Goal: Ask a question

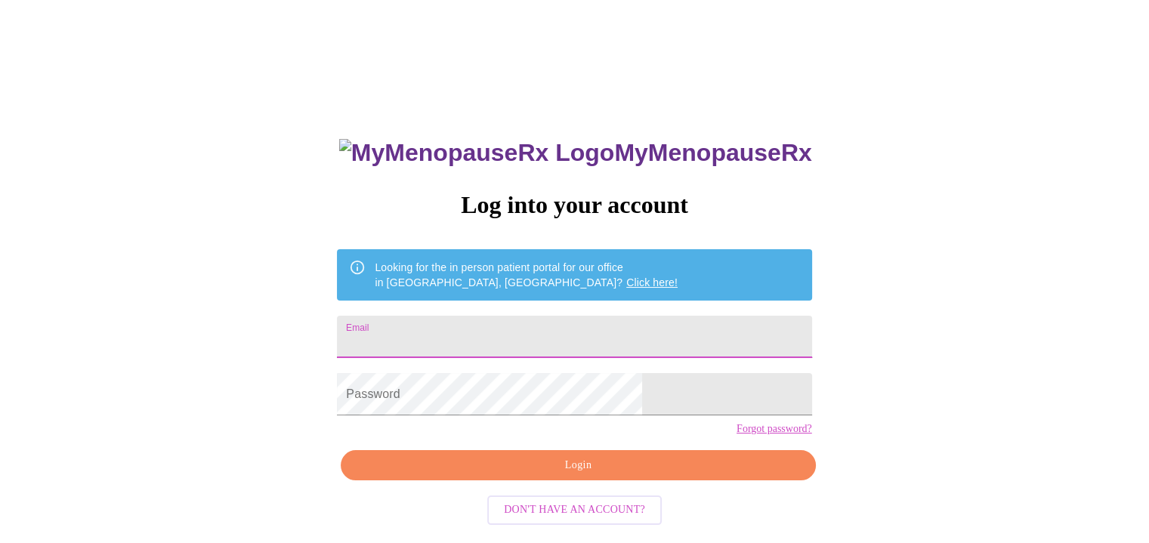
click at [581, 330] on input "Email" at bounding box center [574, 337] width 475 height 42
type input "[EMAIL_ADDRESS][DOMAIN_NAME]"
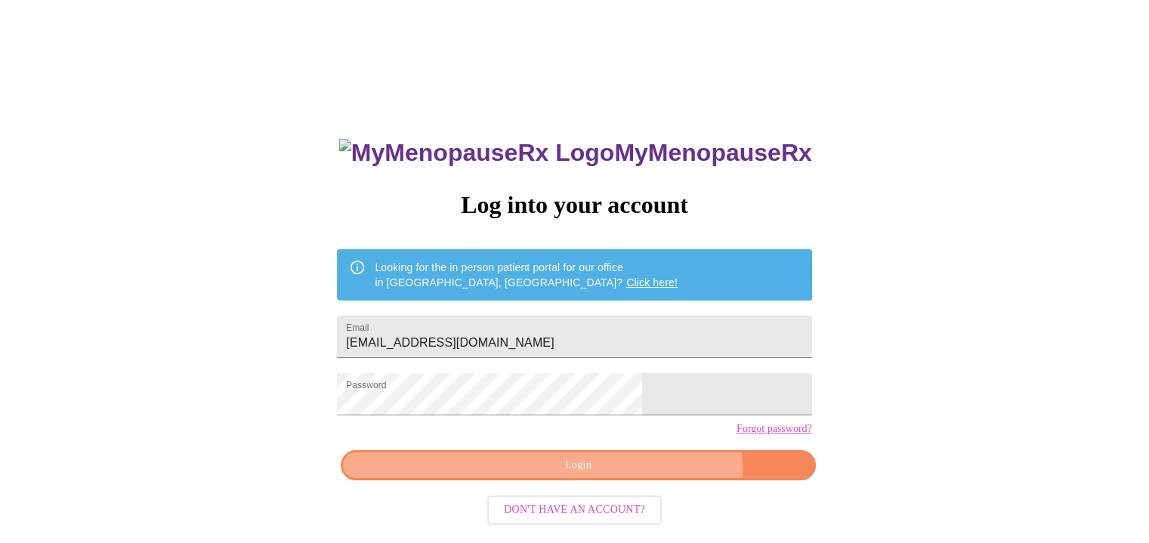
click at [626, 475] on span "Login" at bounding box center [578, 465] width 440 height 19
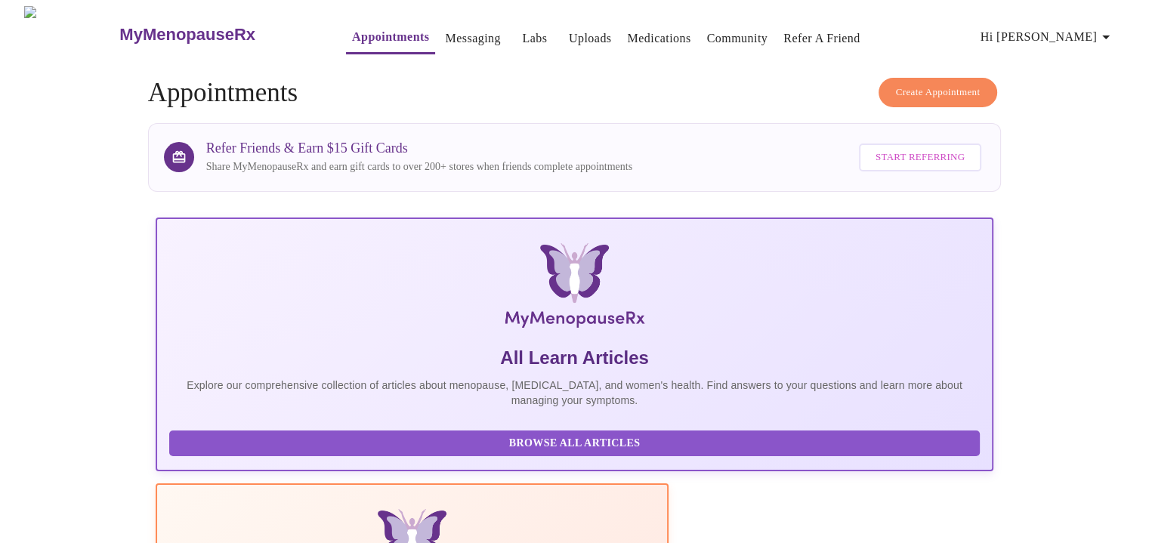
click at [465, 44] on button "Messaging" at bounding box center [472, 38] width 67 height 30
click at [445, 36] on link "Messaging" at bounding box center [472, 38] width 55 height 21
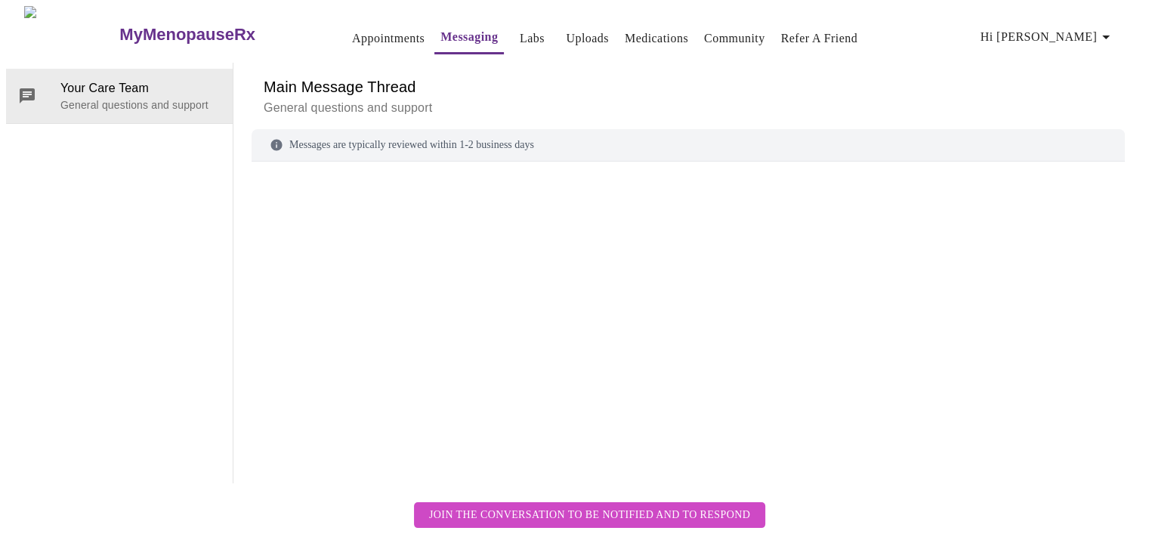
scroll to position [57, 0]
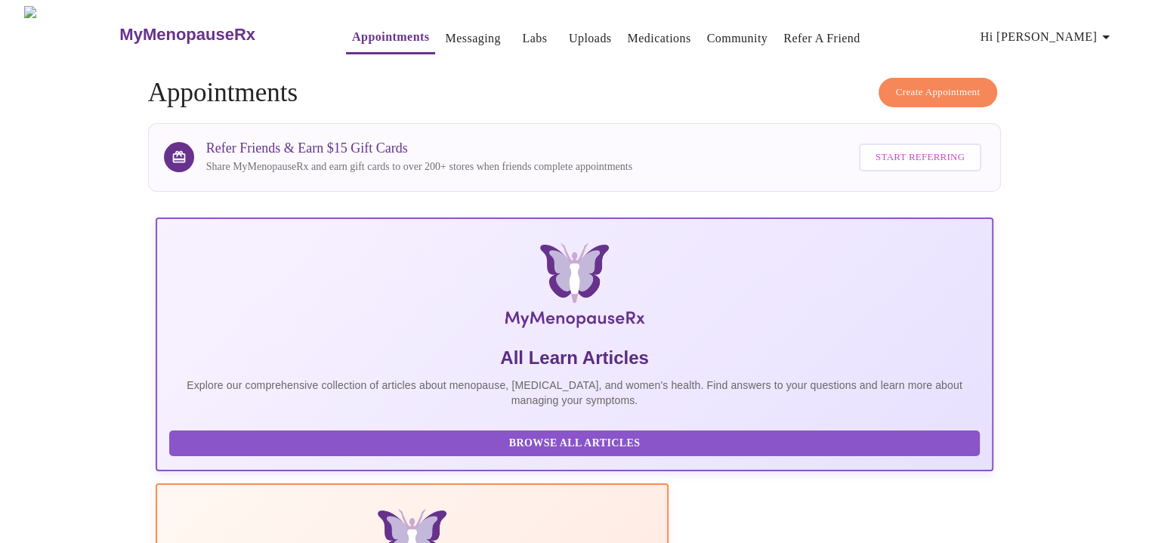
click at [1073, 26] on span "Hi [PERSON_NAME]" at bounding box center [1048, 36] width 135 height 21
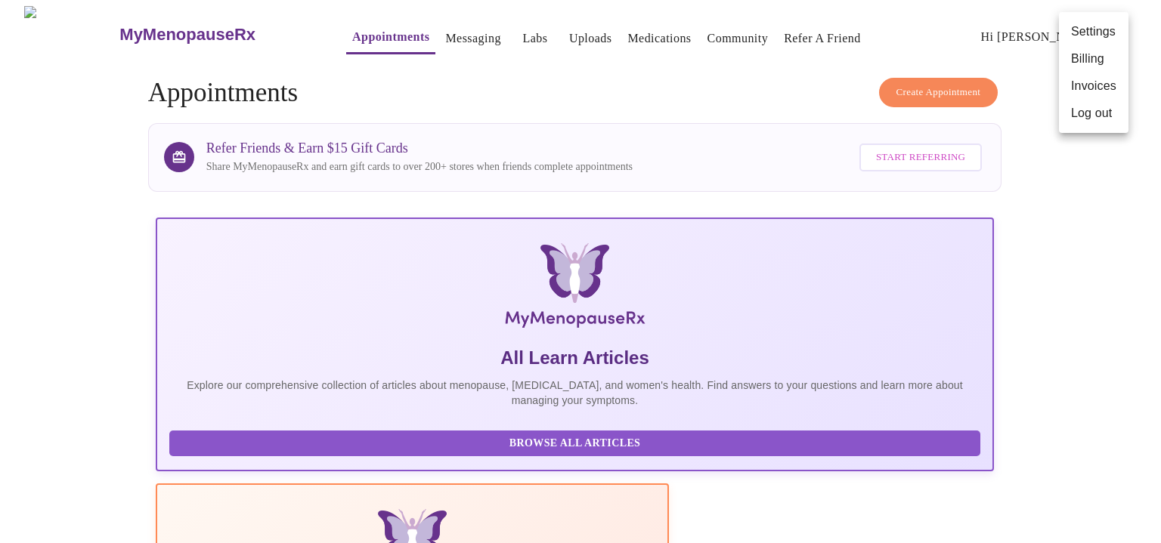
click at [431, 36] on div at bounding box center [580, 271] width 1161 height 543
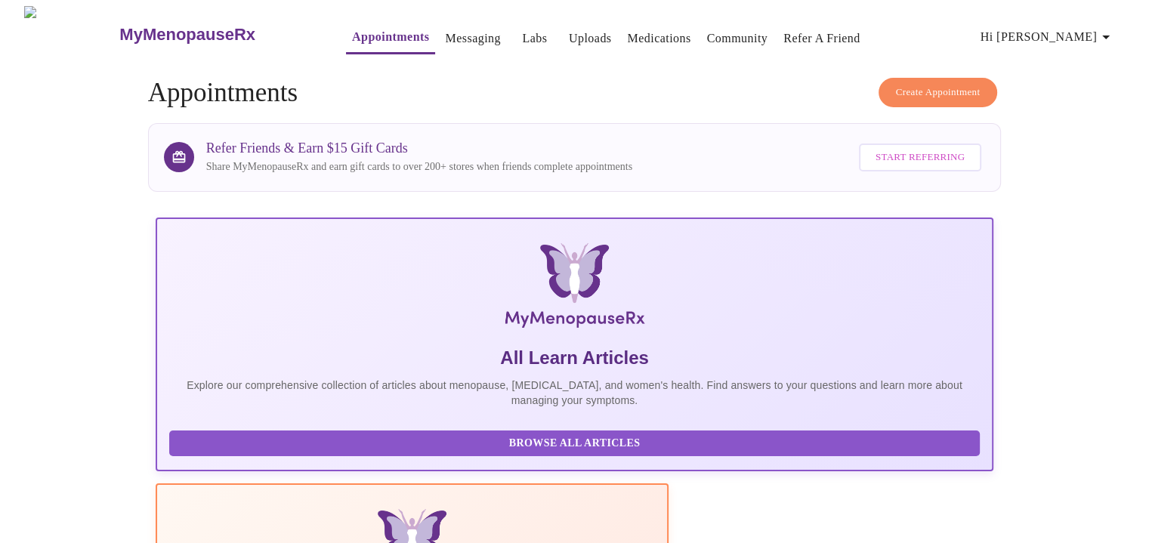
click at [445, 32] on link "Messaging" at bounding box center [472, 38] width 55 height 21
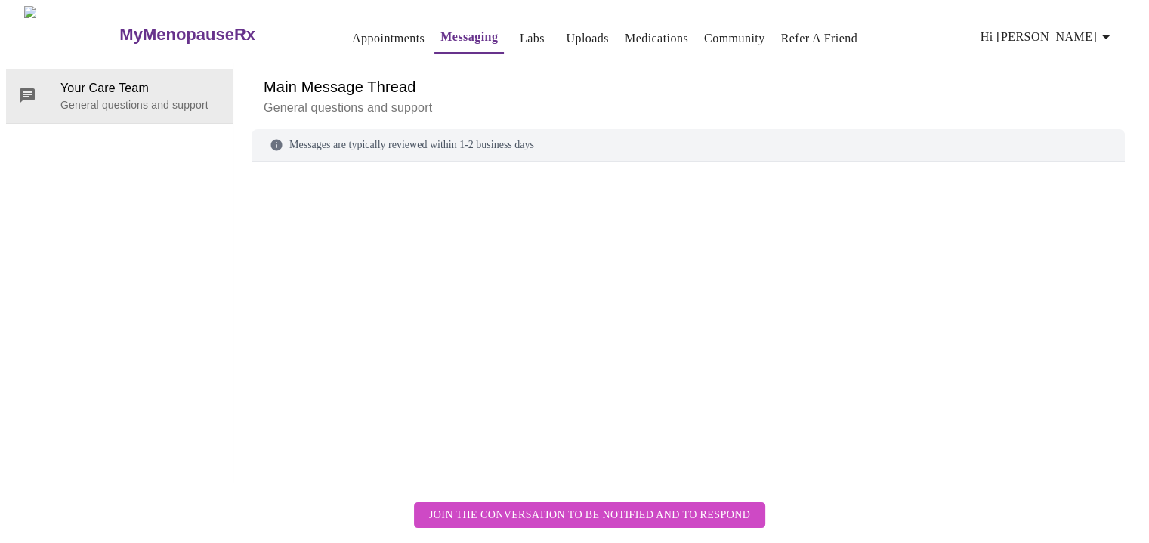
scroll to position [57, 0]
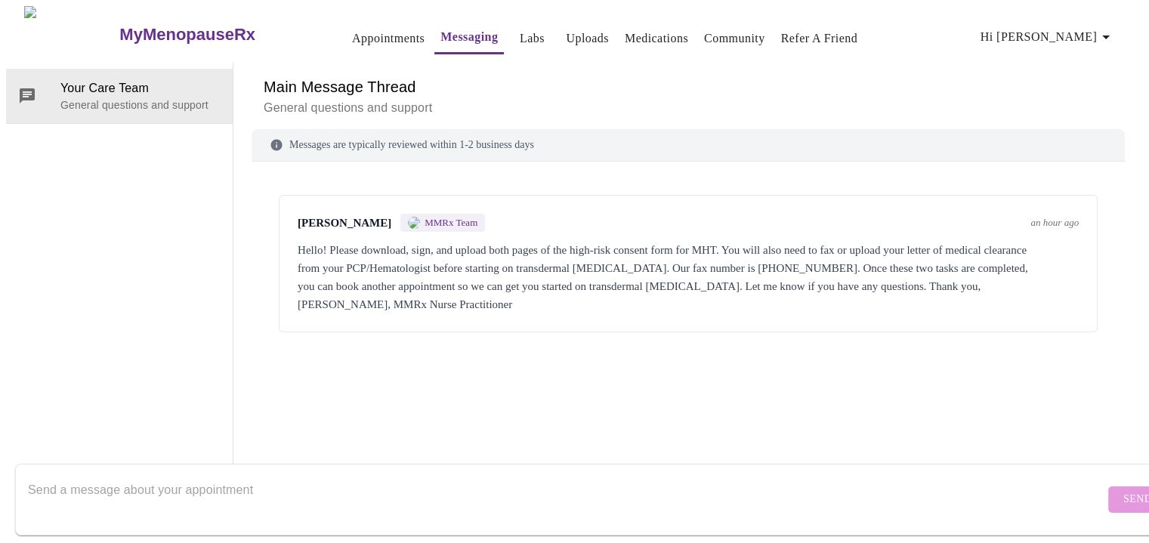
click at [237, 475] on textarea "Send a message about your appointment" at bounding box center [566, 499] width 1077 height 48
type textarea "Where do I download the forms from?"
click at [1116, 342] on div "[PERSON_NAME] MMRx Team an hour ago Hello! Please download, sign, and upload bo…" at bounding box center [689, 301] width 874 height 243
click at [1124, 490] on span "Send" at bounding box center [1138, 499] width 29 height 19
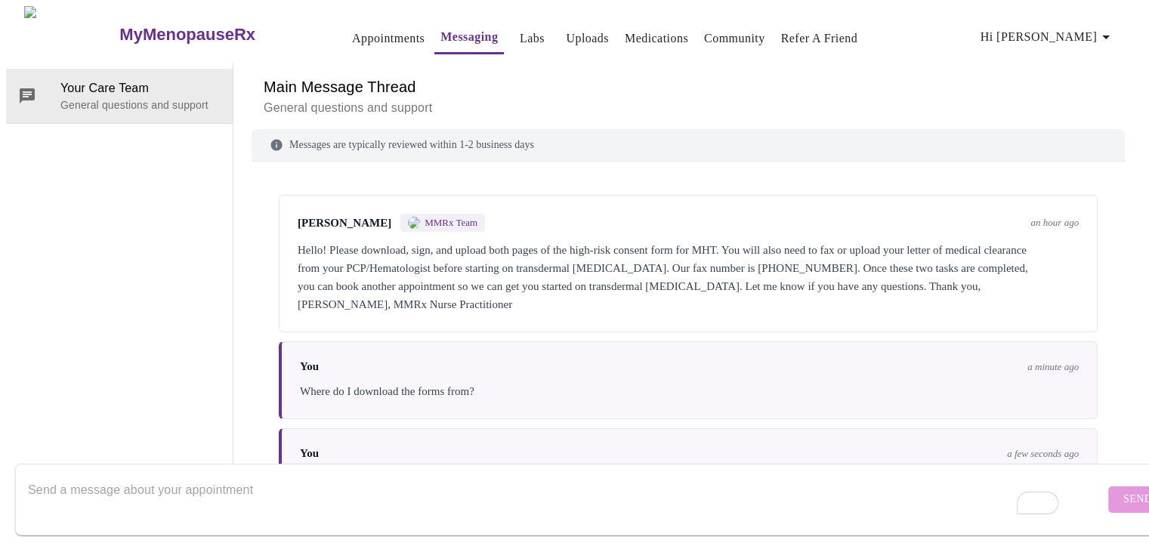
scroll to position [34, 0]
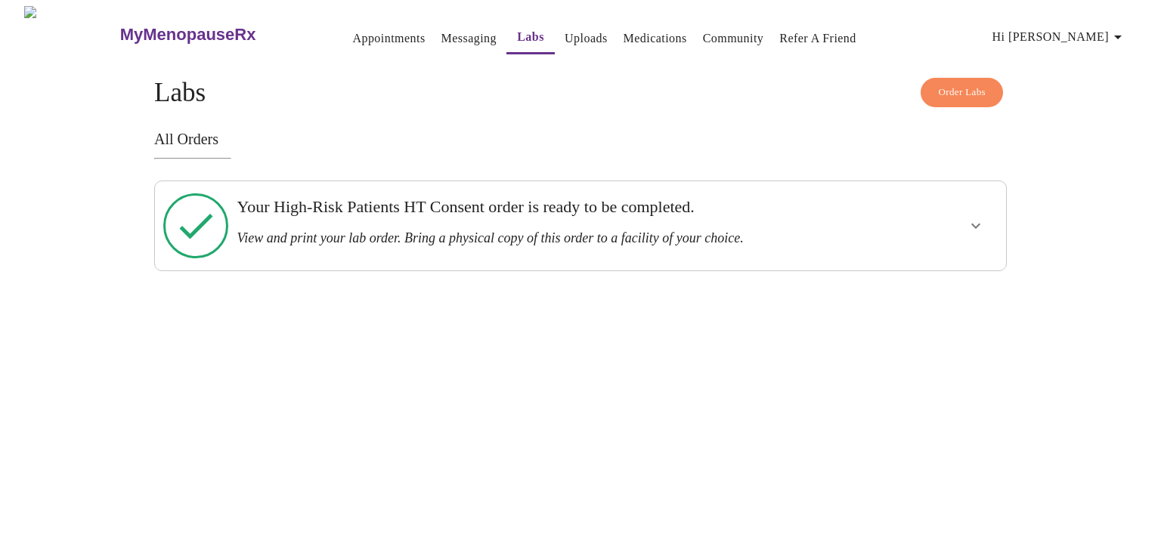
click at [976, 223] on icon "show more" at bounding box center [975, 226] width 18 height 18
click at [949, 271] on span "View Order" at bounding box center [939, 280] width 68 height 19
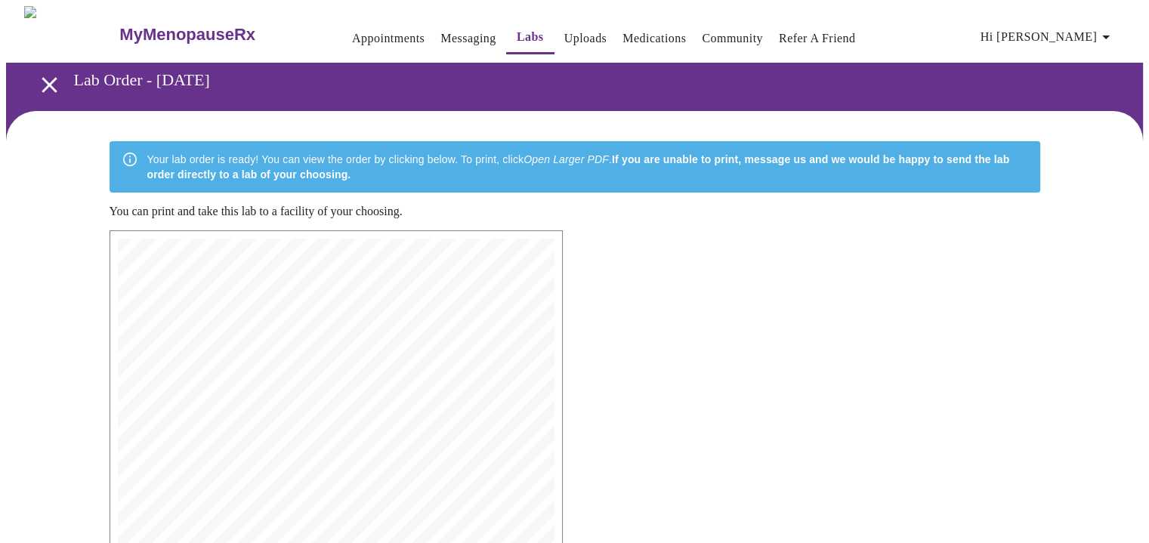
click at [1088, 34] on span "Hi [PERSON_NAME]" at bounding box center [1048, 36] width 135 height 21
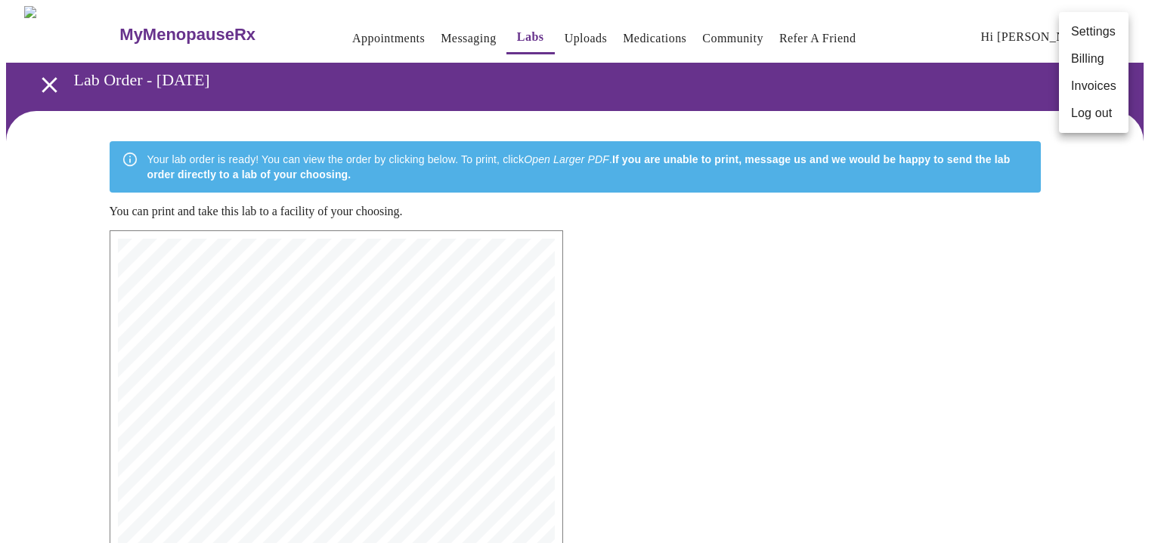
click at [314, 380] on div at bounding box center [580, 271] width 1161 height 543
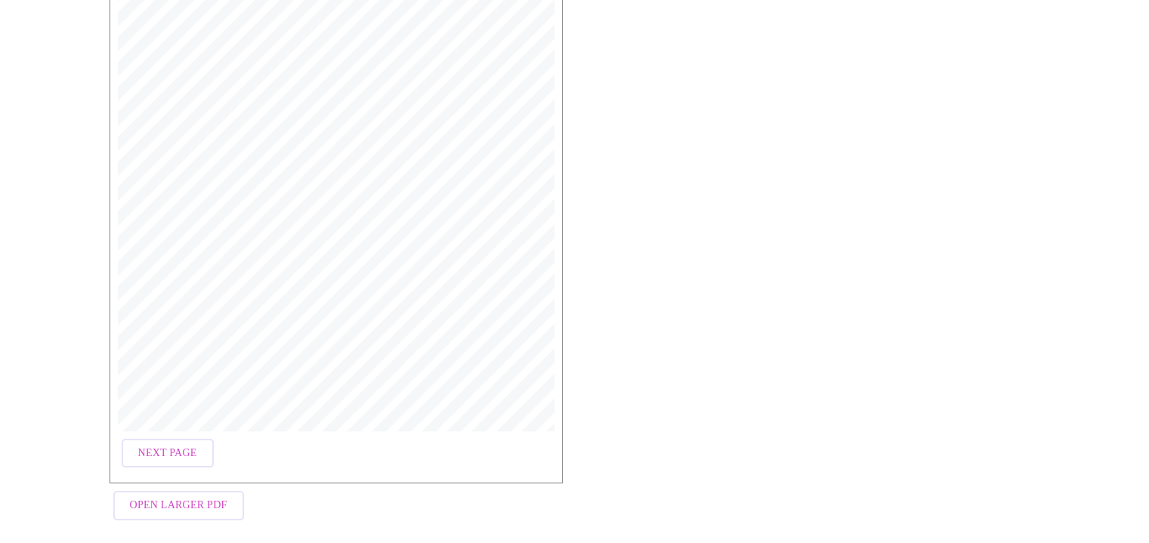
scroll to position [433, 0]
click at [190, 438] on span "Next Page" at bounding box center [167, 447] width 59 height 19
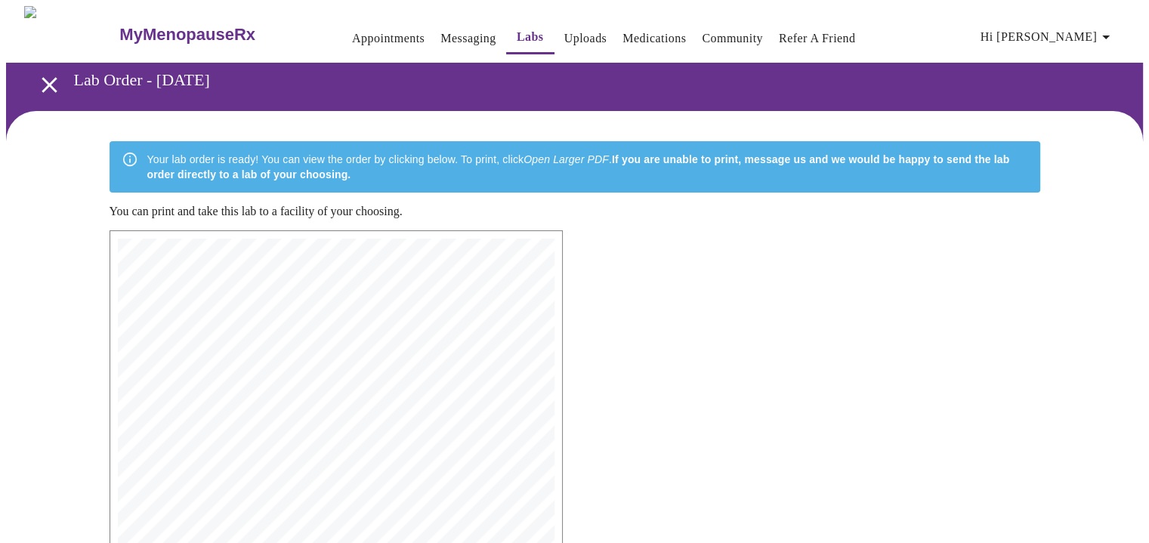
click at [441, 28] on link "Messaging" at bounding box center [468, 38] width 55 height 21
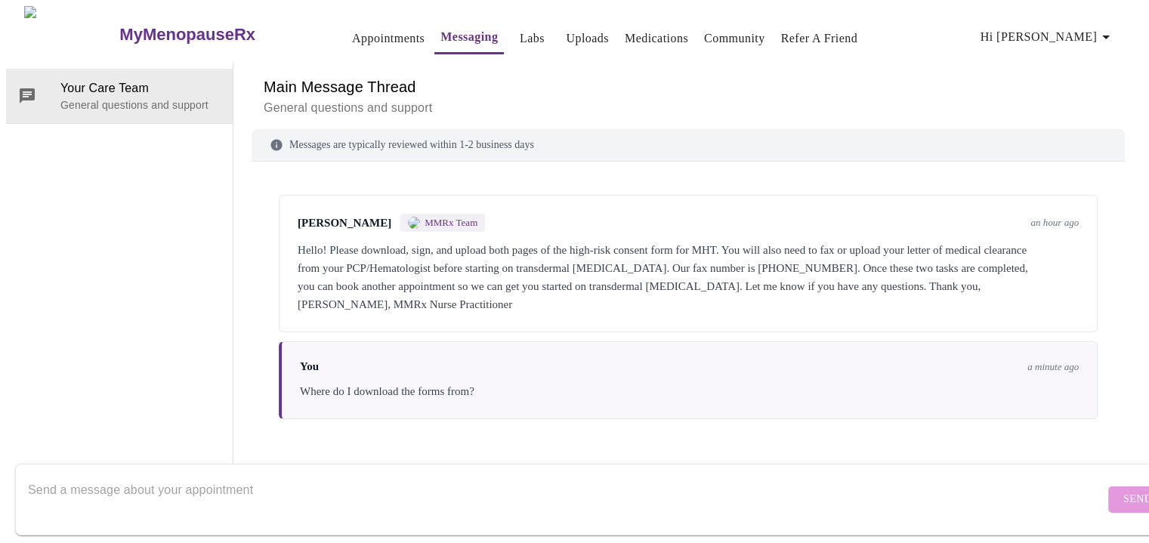
scroll to position [57, 0]
click at [724, 483] on textarea "Send a message about your appointment" at bounding box center [566, 499] width 1077 height 48
type textarea "I found the forms."
click at [1124, 491] on span "Send" at bounding box center [1138, 499] width 29 height 19
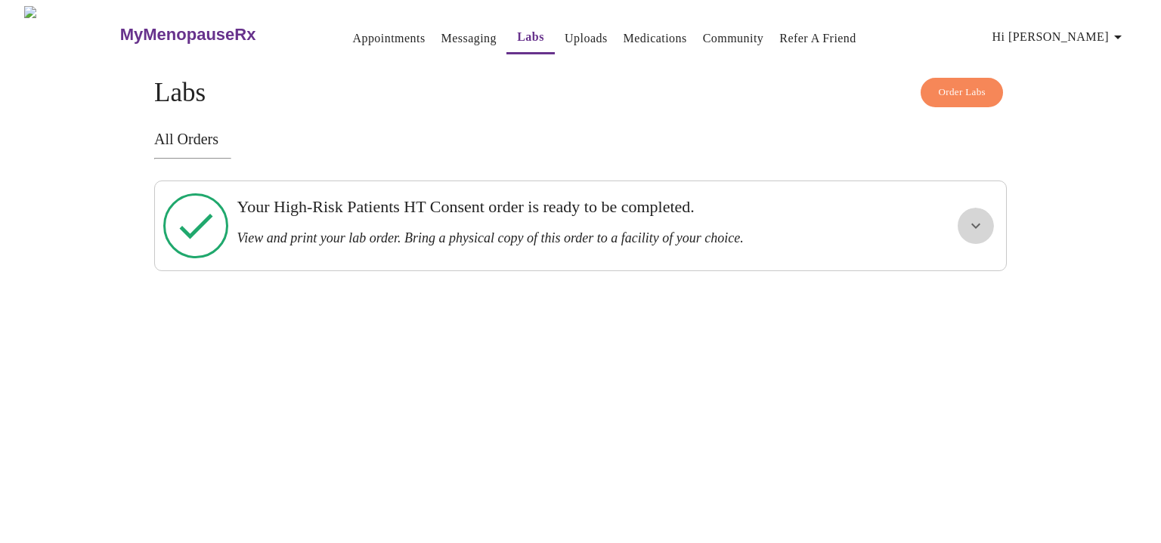
click at [975, 224] on icon "show more" at bounding box center [975, 226] width 9 height 5
click at [944, 271] on span "View Order" at bounding box center [939, 280] width 68 height 19
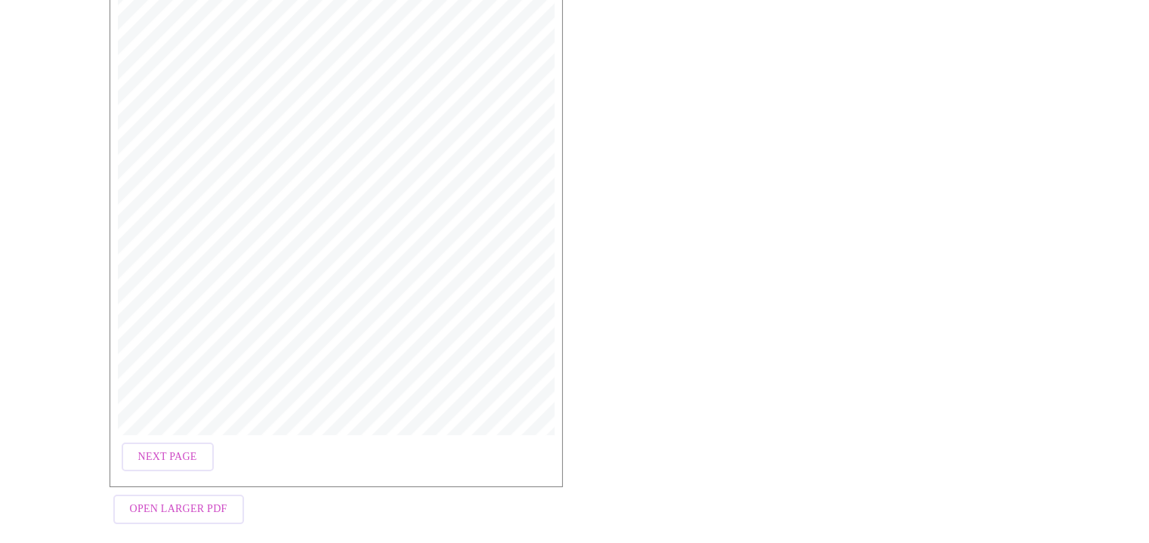
scroll to position [433, 0]
click at [180, 438] on span "Next Page" at bounding box center [167, 447] width 59 height 19
